Goal: Task Accomplishment & Management: Complete application form

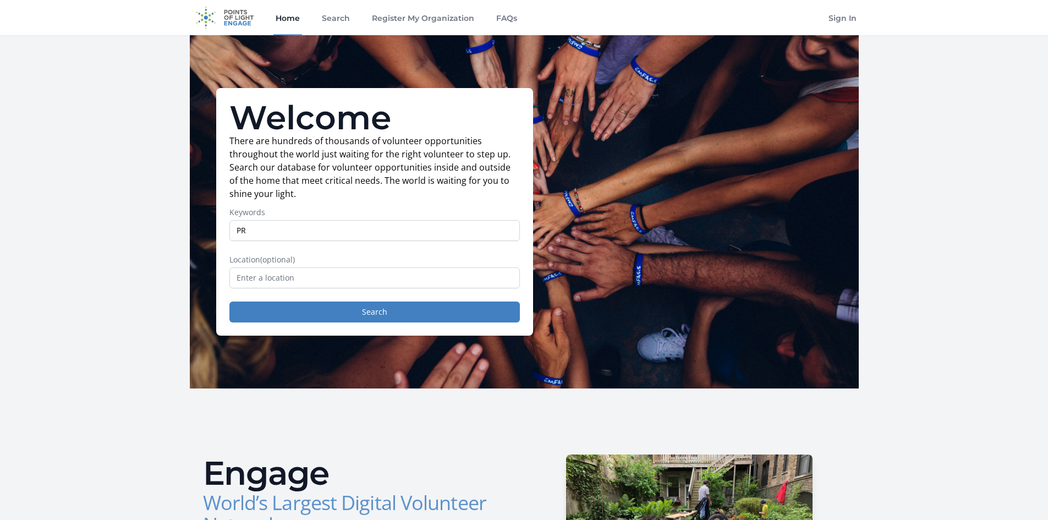
type input "PR"
click at [229, 302] on button "Search" at bounding box center [374, 312] width 291 height 21
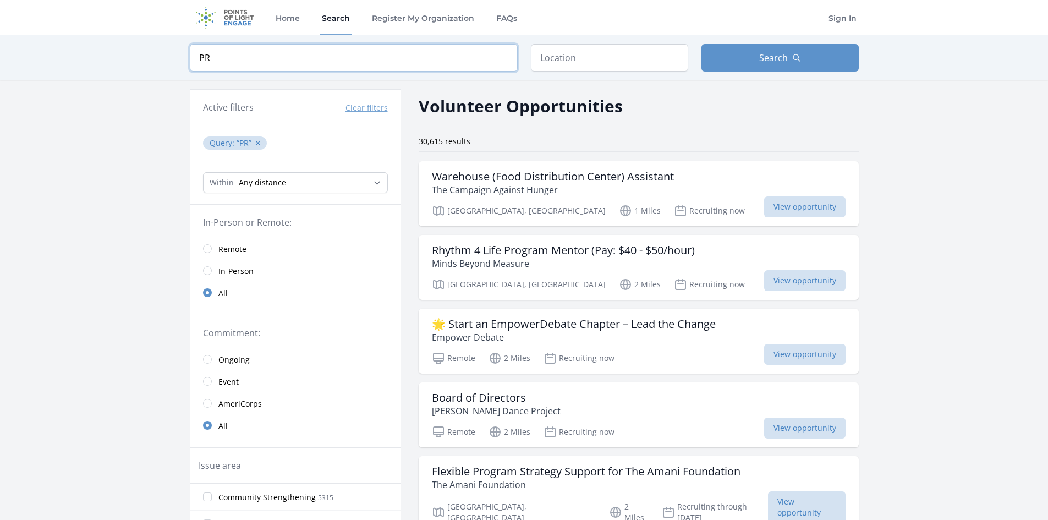
click at [240, 64] on input "PR" at bounding box center [354, 58] width 328 height 28
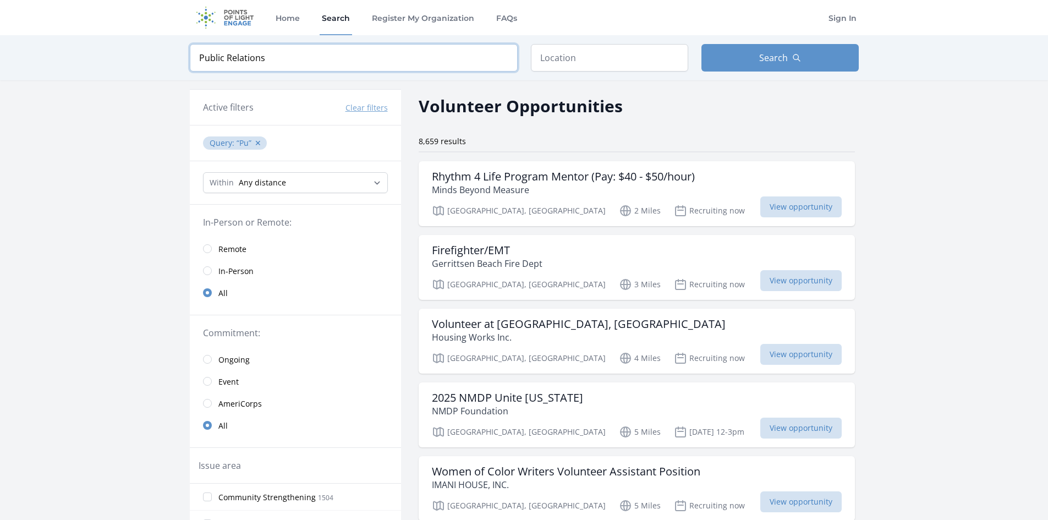
type input "Public Relations"
click button "submit" at bounding box center [0, 0] width 0 height 0
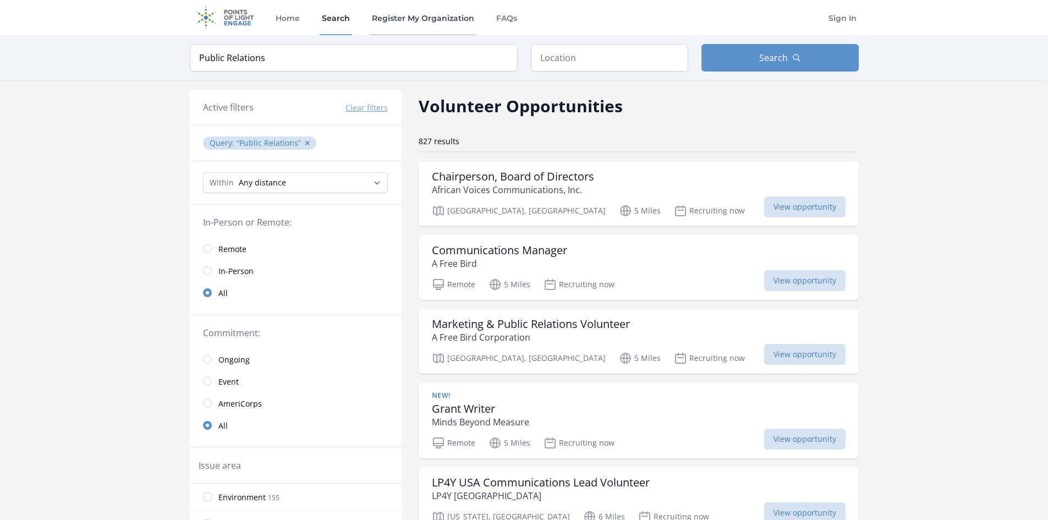
click at [409, 18] on link "Register My Organization" at bounding box center [423, 17] width 107 height 35
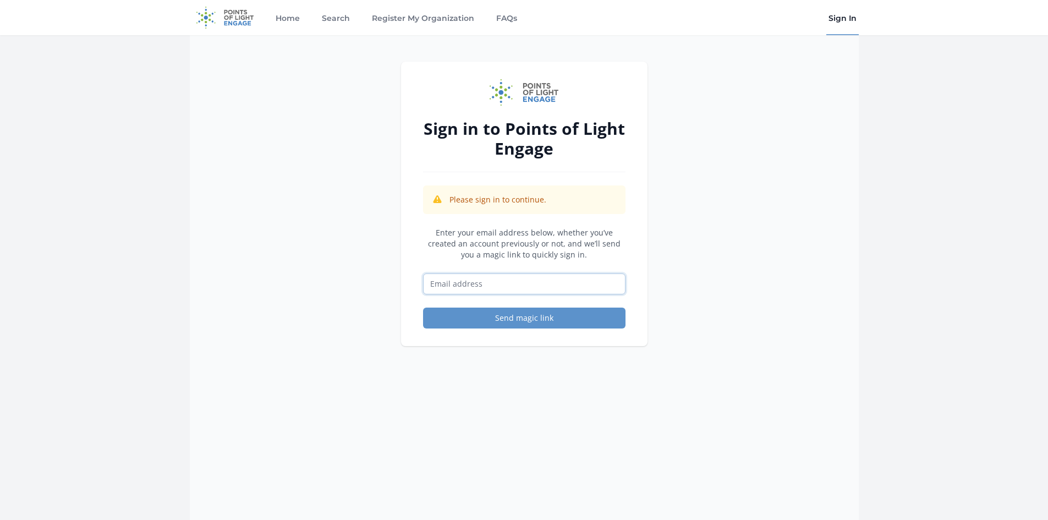
click at [491, 283] on input "Email address" at bounding box center [524, 283] width 202 height 21
type input "mordy@wspec.org"
click at [547, 316] on button "Send magic link" at bounding box center [524, 318] width 202 height 21
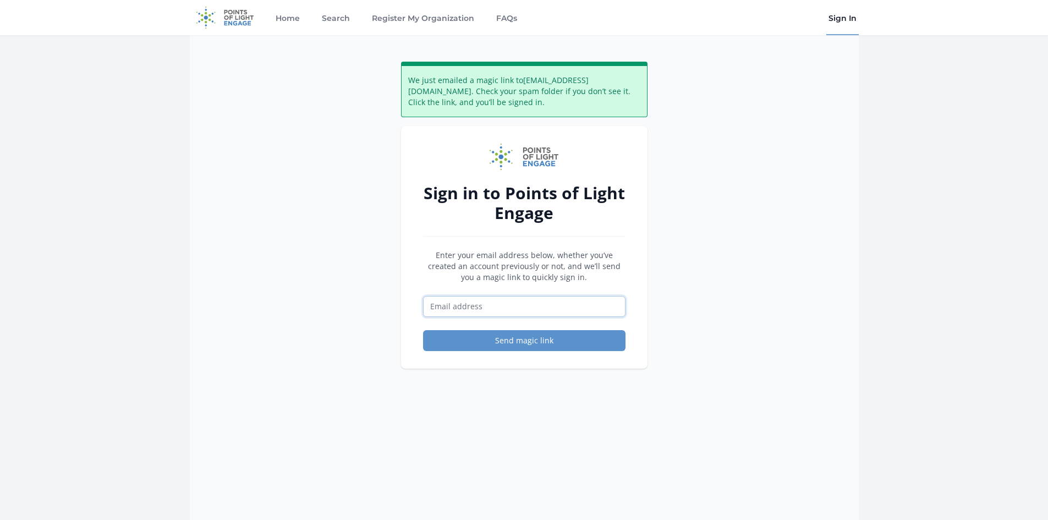
click at [508, 309] on input "Email address" at bounding box center [524, 306] width 202 height 21
type input "mordy@wspec.org"
click at [537, 341] on button "Send magic link" at bounding box center [524, 340] width 202 height 21
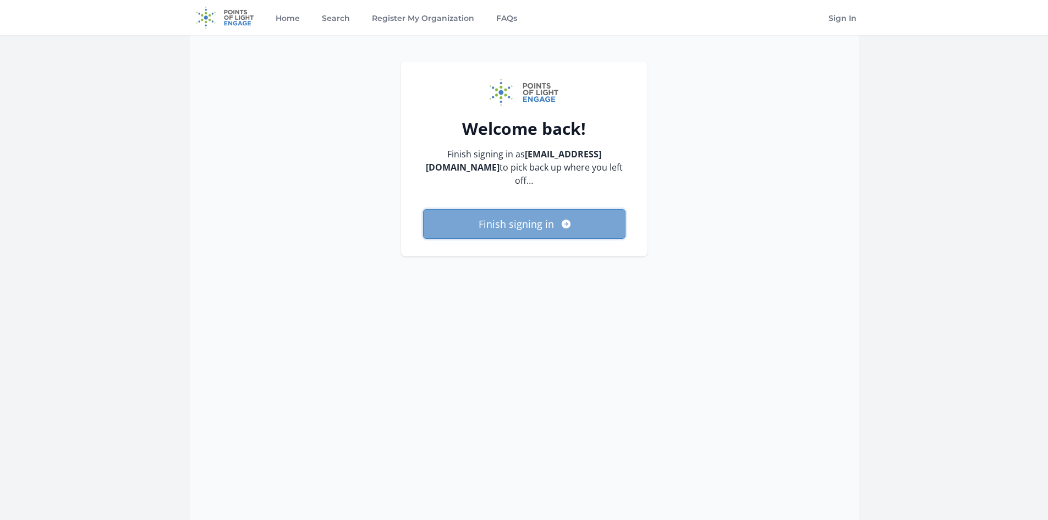
click at [550, 211] on button "Finish signing in" at bounding box center [524, 224] width 202 height 30
click at [556, 212] on button "Finish signing in" at bounding box center [524, 224] width 202 height 30
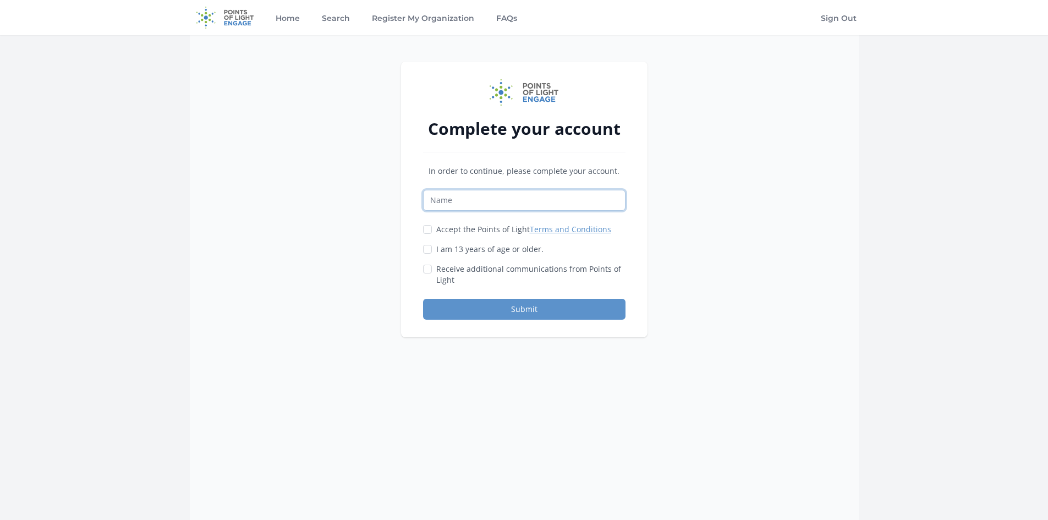
click at [512, 203] on input "Name" at bounding box center [524, 200] width 202 height 21
drag, startPoint x: 462, startPoint y: 206, endPoint x: 390, endPoint y: 208, distance: 72.1
click at [390, 208] on div "Complete your account In order to continue, please complete your account. mordy…" at bounding box center [524, 295] width 669 height 520
click at [436, 198] on input "[PERSON_NAME]" at bounding box center [524, 200] width 202 height 21
drag, startPoint x: 496, startPoint y: 202, endPoint x: 456, endPoint y: 205, distance: 40.3
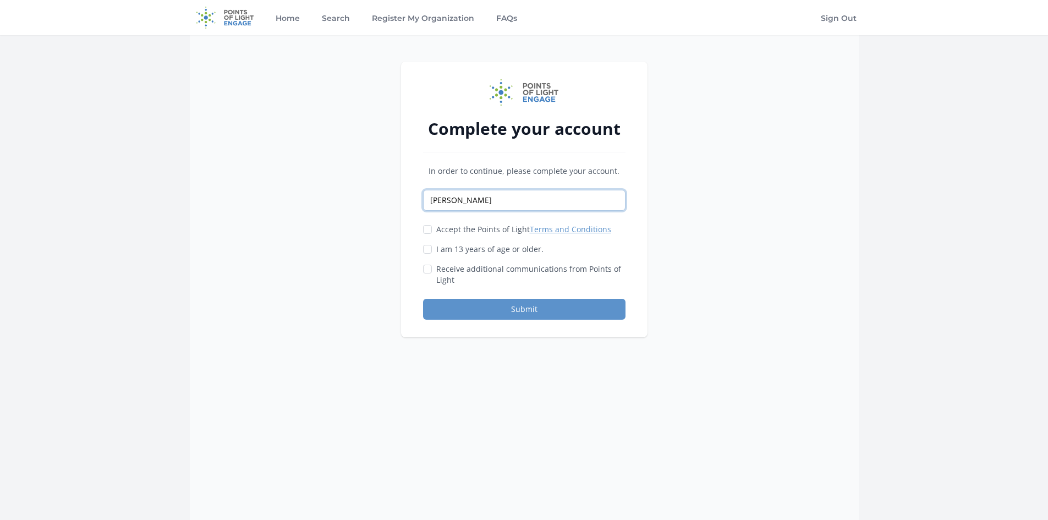
click at [456, 205] on input "Mordy Friedman" at bounding box center [524, 200] width 202 height 21
type input "Mordy"
click at [446, 234] on label "Accept the Points of Light Terms and Conditions" at bounding box center [523, 229] width 175 height 11
click at [432, 234] on input "Accept the Points of Light Terms and Conditions" at bounding box center [427, 229] width 9 height 9
checkbox input "true"
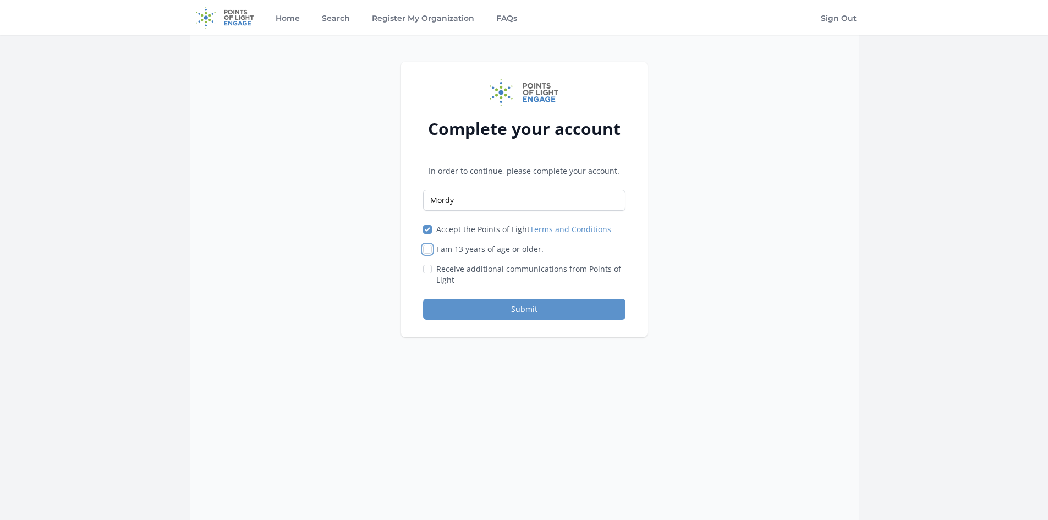
click at [429, 251] on input "I am 13 years of age or older." at bounding box center [427, 249] width 9 height 9
checkbox input "true"
click at [467, 309] on button "Submit" at bounding box center [524, 309] width 202 height 21
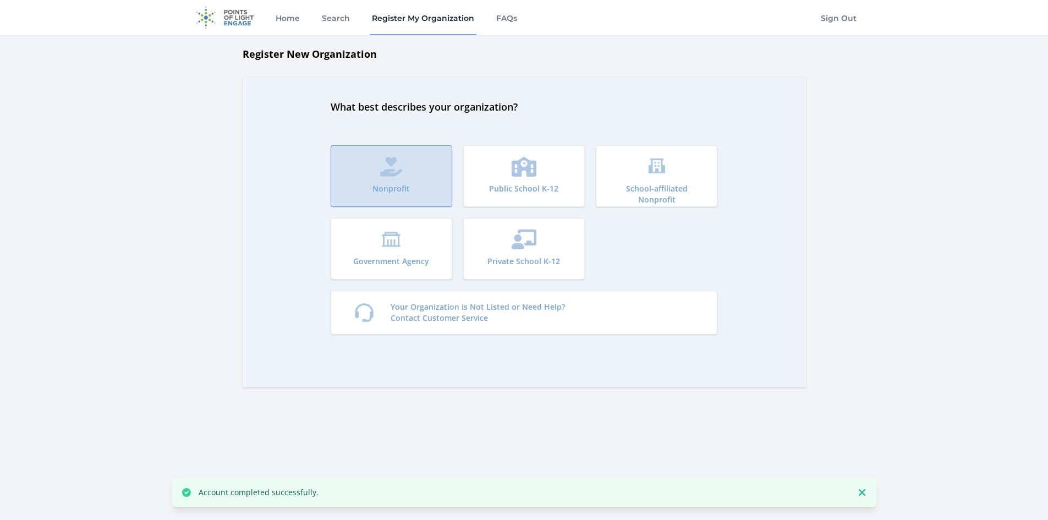
click at [395, 180] on button "Nonprofit" at bounding box center [392, 176] width 122 height 62
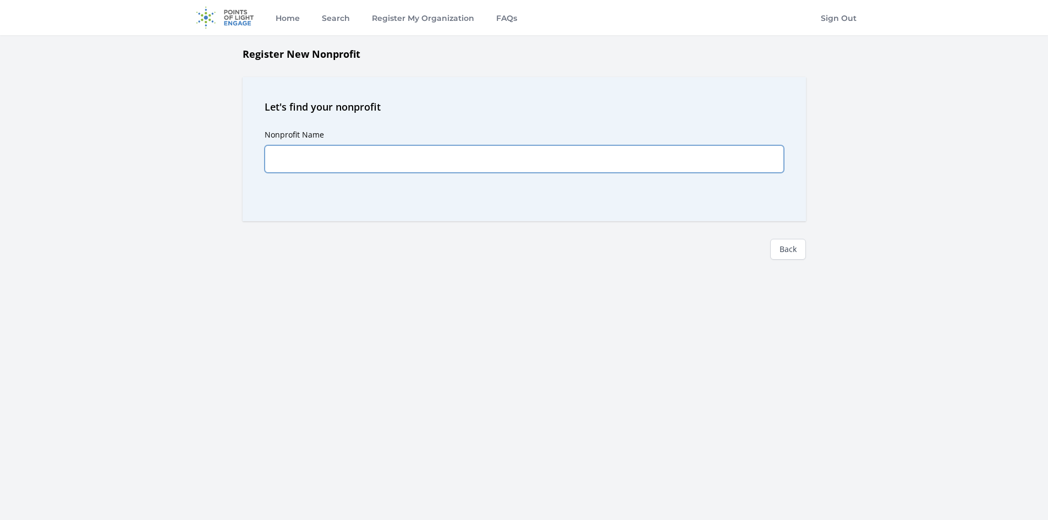
click at [353, 153] on input "Nonprofit Name" at bounding box center [524, 159] width 519 height 28
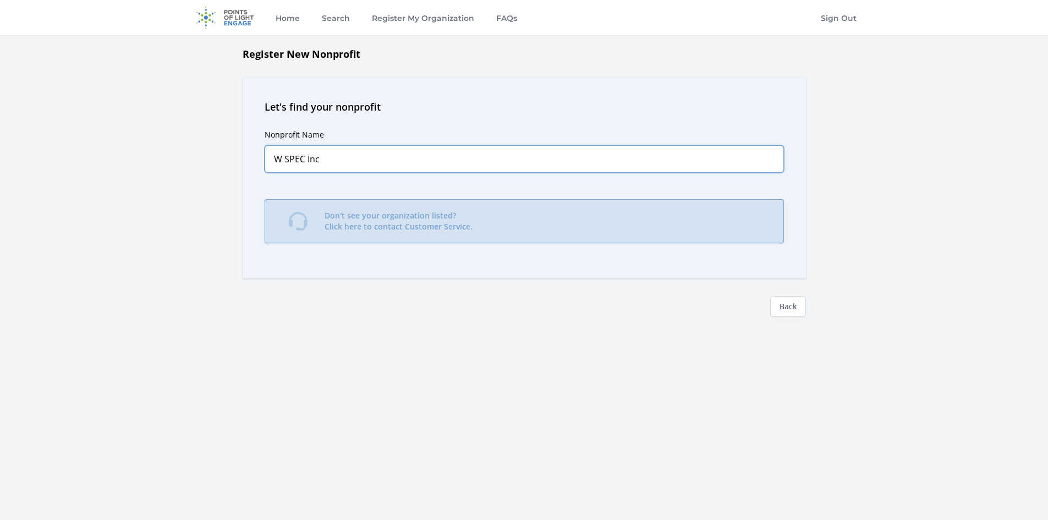
type input "W SPEC Inc"
click at [379, 210] on p "Don't see your organization listed? Click here to contact Customer Service." at bounding box center [399, 221] width 148 height 22
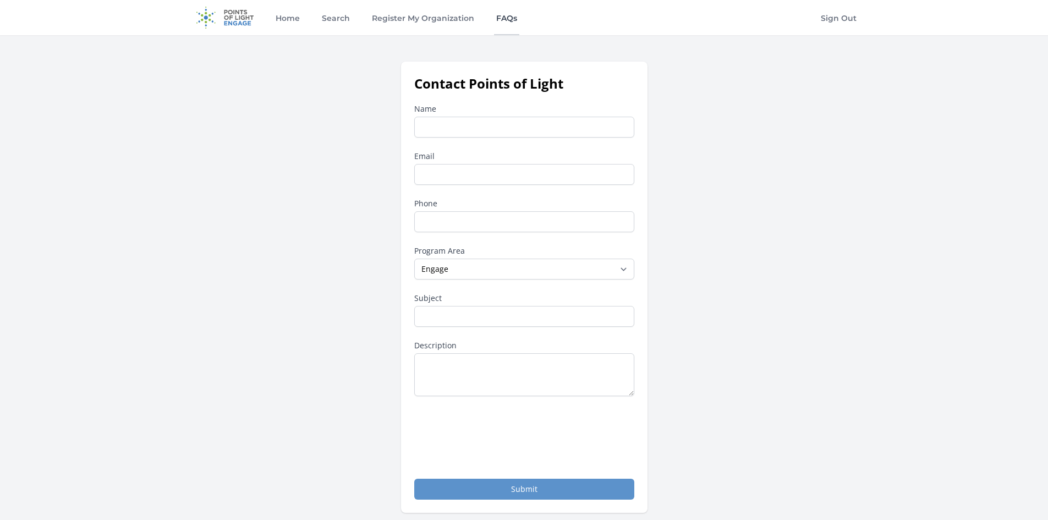
click at [512, 15] on link "FAQs" at bounding box center [506, 17] width 25 height 35
